Goal: Task Accomplishment & Management: Use online tool/utility

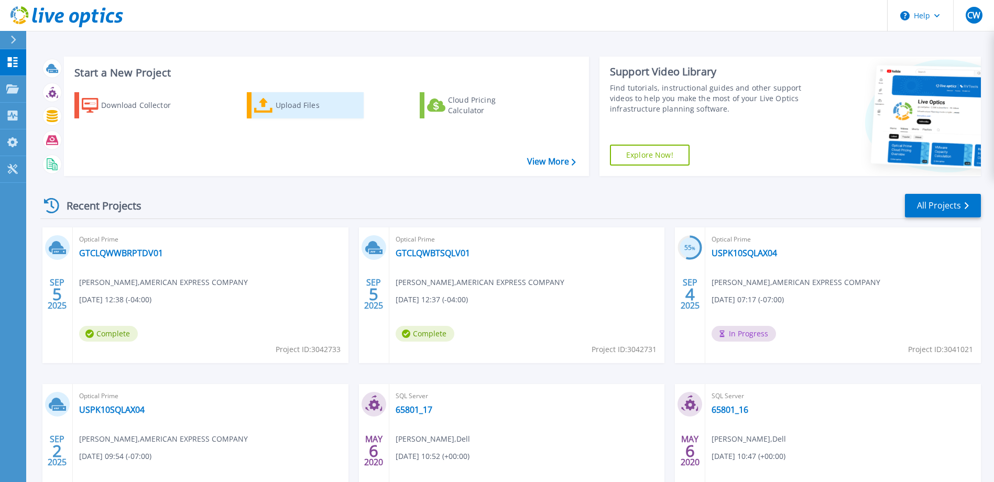
click at [276, 114] on div "Upload Files" at bounding box center [318, 105] width 84 height 21
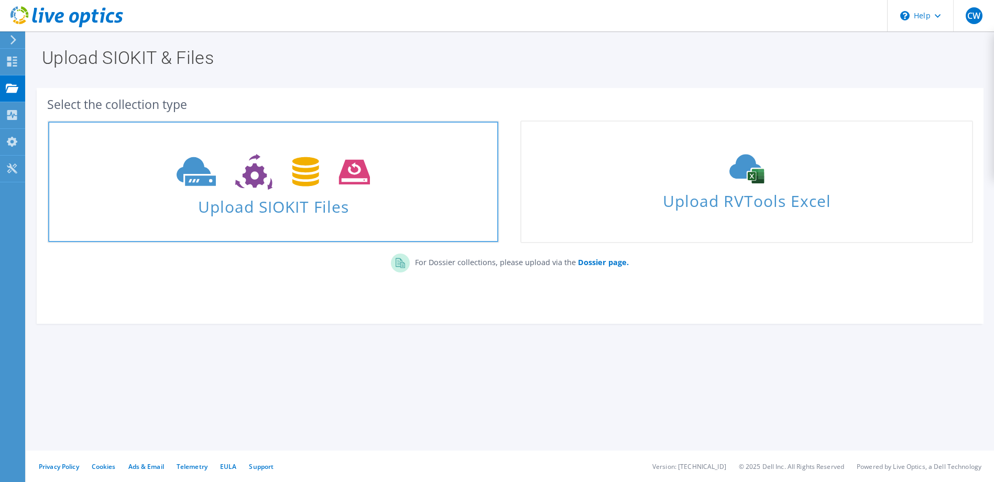
click at [294, 205] on span "Upload SIOKIT Files" at bounding box center [273, 203] width 450 height 23
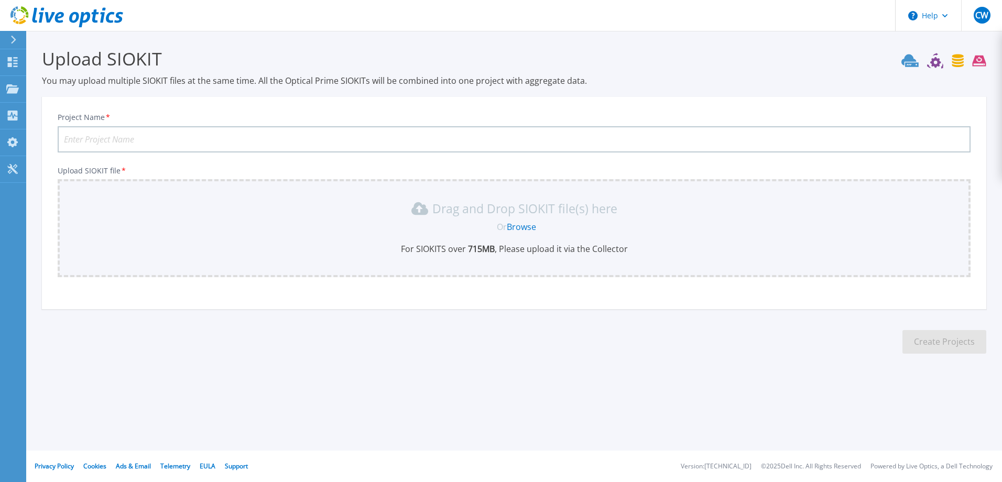
click at [517, 224] on link "Browse" at bounding box center [521, 227] width 29 height 12
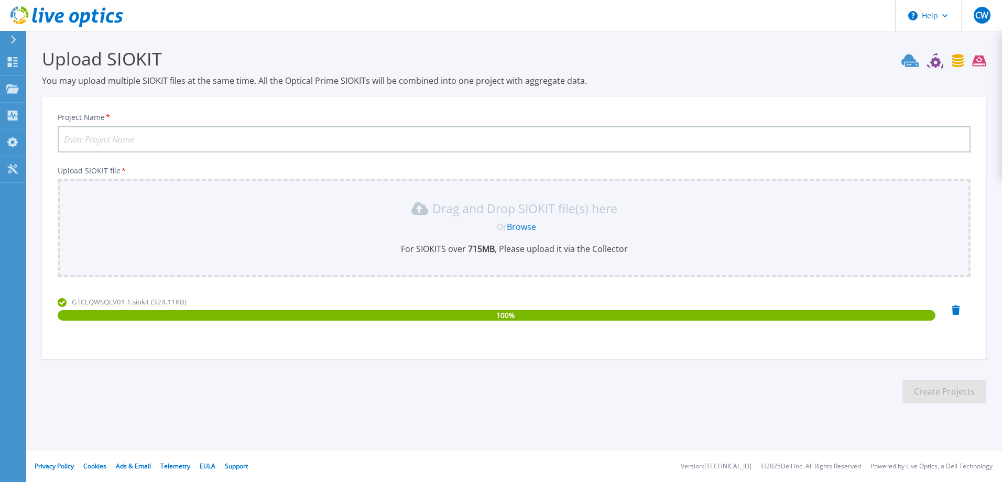
click at [155, 137] on input "Project Name *" at bounding box center [514, 139] width 913 height 26
type input "GTCLQWSQLV01"
click at [970, 388] on button "Create Projects" at bounding box center [945, 392] width 84 height 24
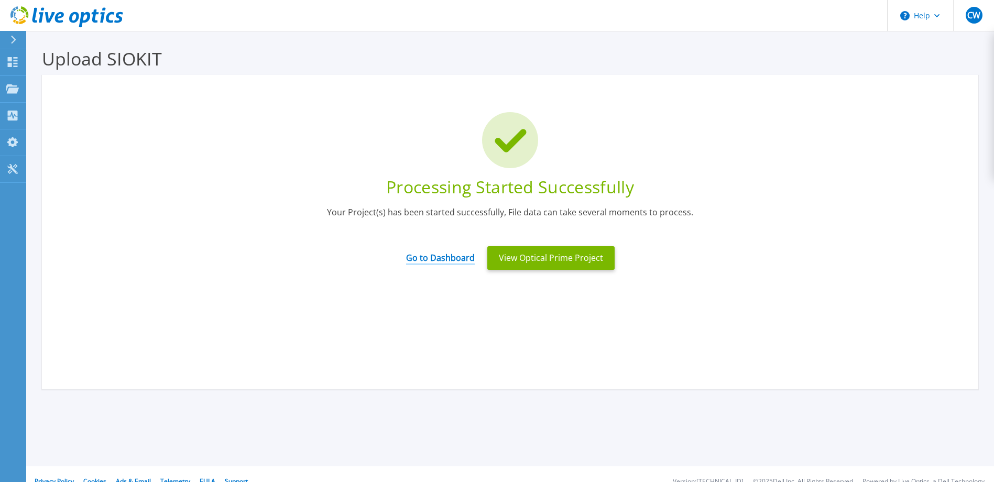
click at [447, 259] on link "Go to Dashboard" at bounding box center [440, 254] width 69 height 20
